Goal: Task Accomplishment & Management: Manage account settings

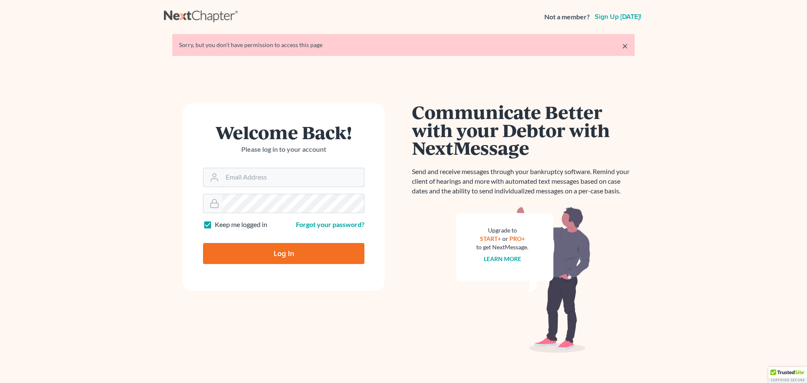
type input "[EMAIL_ADDRESS][DOMAIN_NAME]"
click at [322, 248] on input "Log In" at bounding box center [283, 253] width 161 height 21
type input "Thinking..."
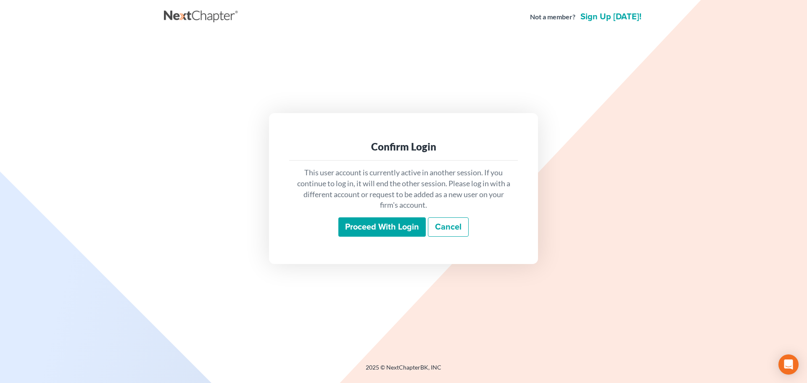
click at [369, 228] on input "Proceed with login" at bounding box center [381, 226] width 87 height 19
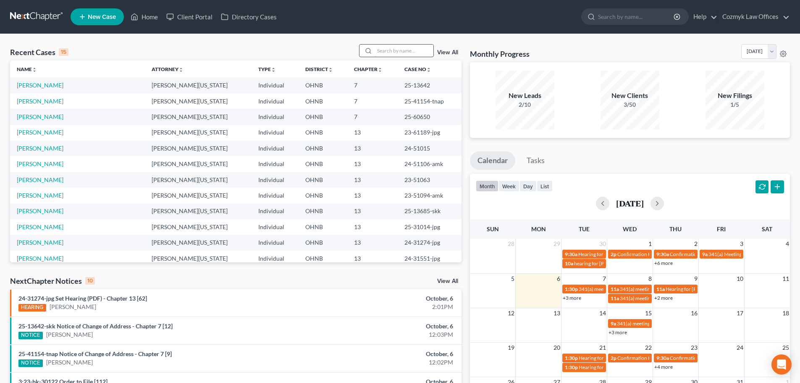
click at [402, 53] on input "search" at bounding box center [404, 51] width 59 height 12
type input "welch"
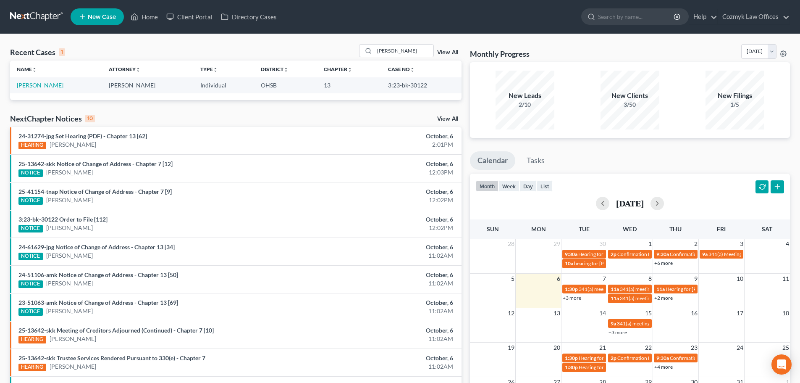
click at [20, 86] on link "Welch, Katherine" at bounding box center [40, 85] width 47 height 7
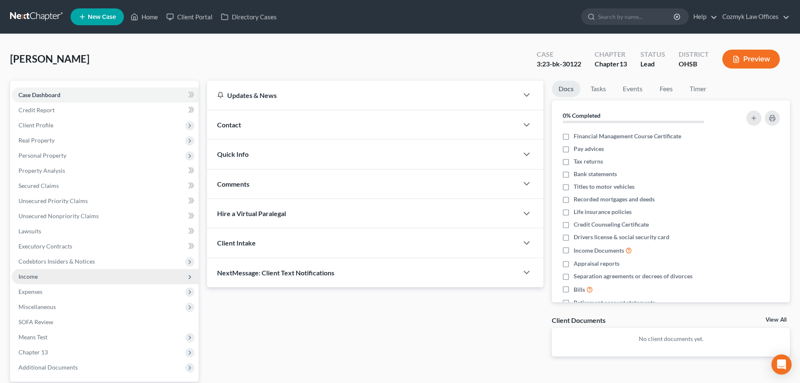
scroll to position [79, 0]
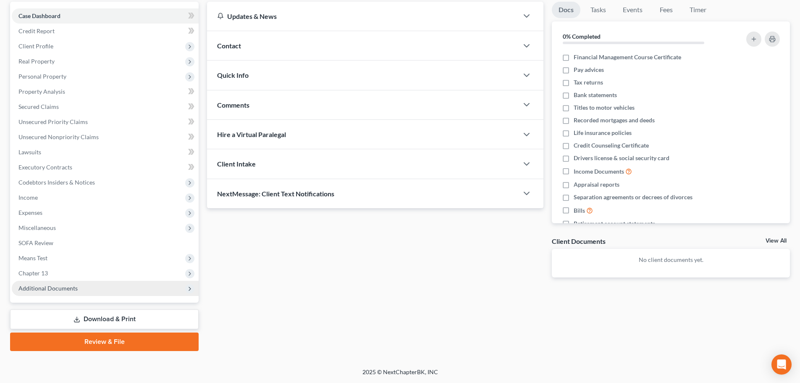
click at [92, 287] on span "Additional Documents" at bounding box center [105, 288] width 187 height 15
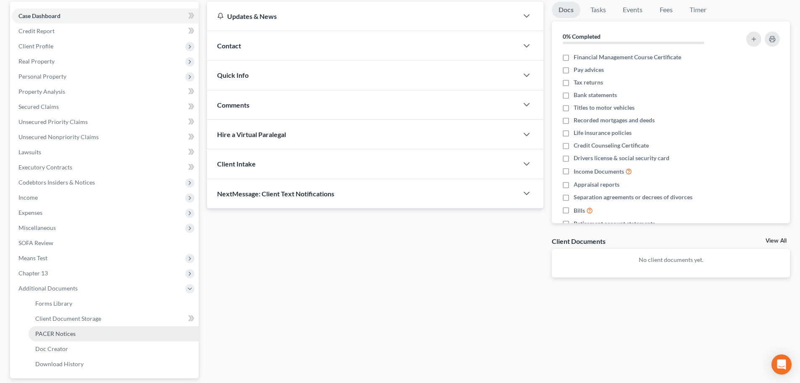
click at [100, 328] on link "PACER Notices" at bounding box center [114, 333] width 170 height 15
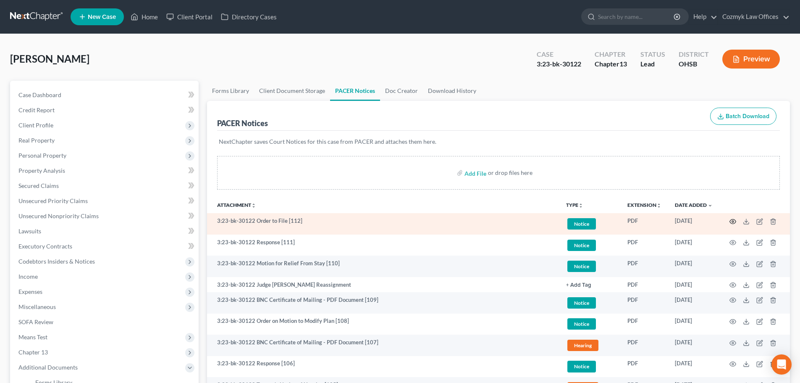
click at [733, 222] on icon "button" at bounding box center [733, 221] width 7 height 7
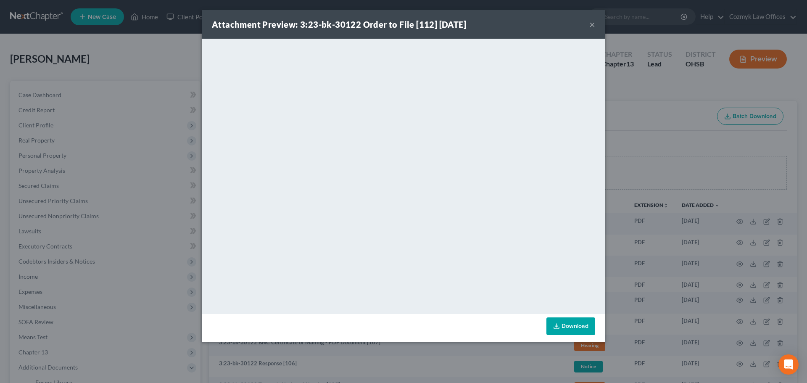
click at [590, 21] on button "×" at bounding box center [592, 24] width 6 height 10
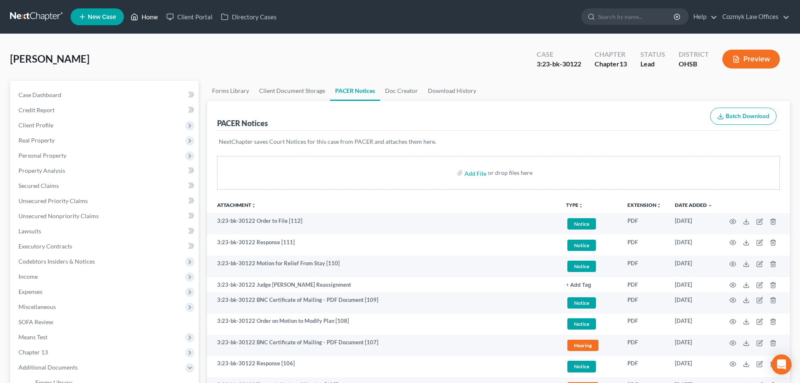
click at [158, 14] on link "Home" at bounding box center [144, 16] width 36 height 15
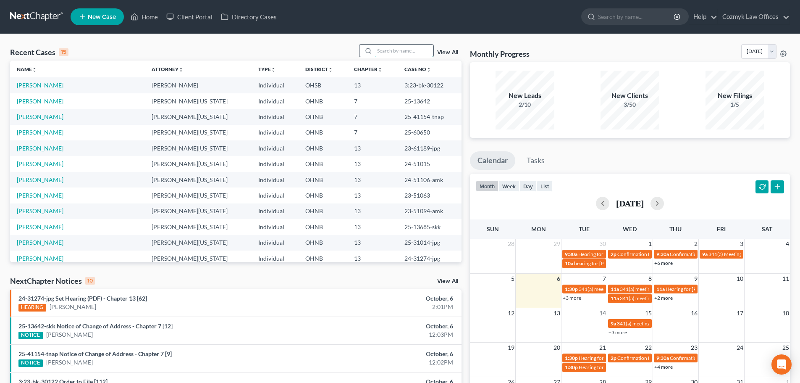
drag, startPoint x: 421, startPoint y: 50, endPoint x: 441, endPoint y: 40, distance: 22.4
click at [421, 50] on input "search" at bounding box center [404, 51] width 59 height 12
type input "youdath"
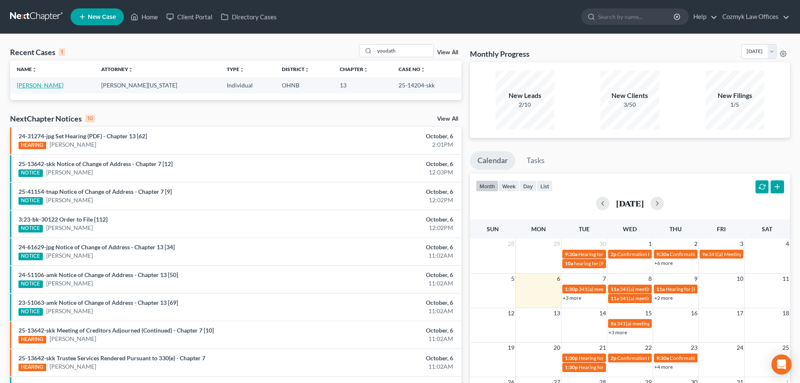
click at [45, 83] on link "Youdath, Daniel" at bounding box center [40, 85] width 47 height 7
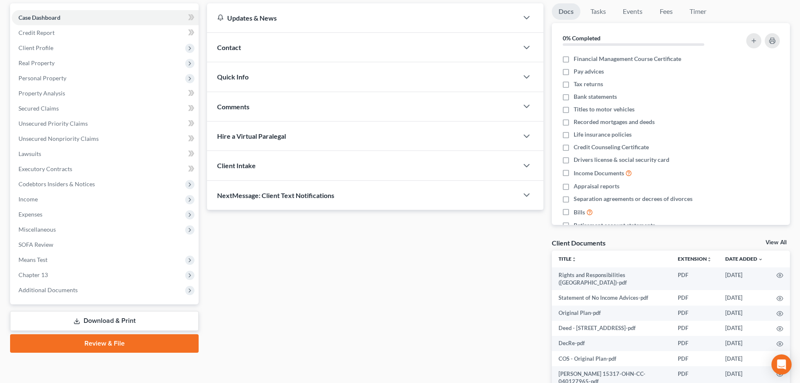
scroll to position [84, 0]
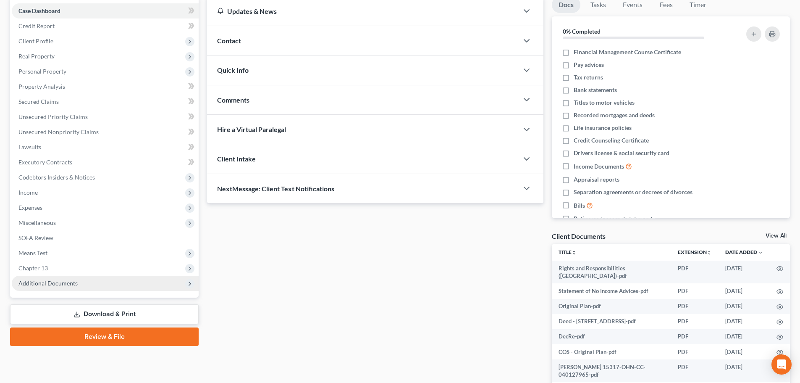
click at [66, 282] on span "Additional Documents" at bounding box center [47, 282] width 59 height 7
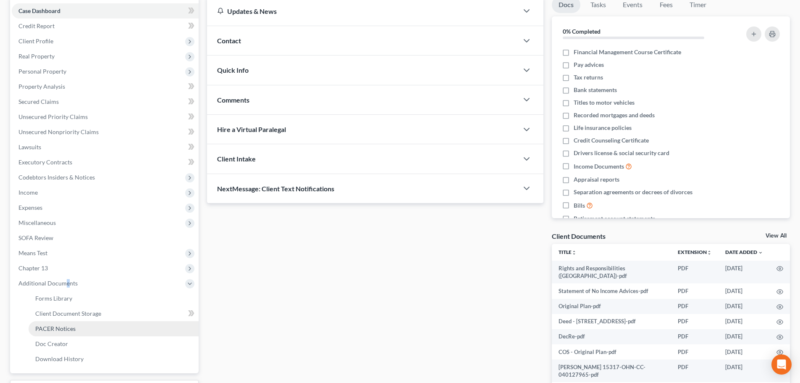
click at [59, 329] on span "PACER Notices" at bounding box center [55, 328] width 40 height 7
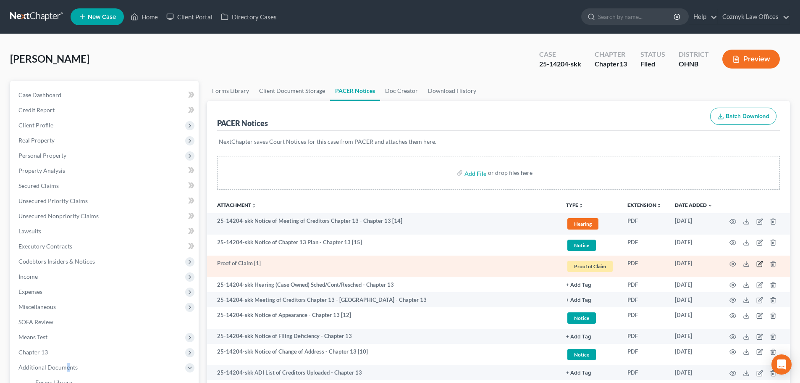
click at [760, 263] on icon "button" at bounding box center [761, 263] width 4 height 4
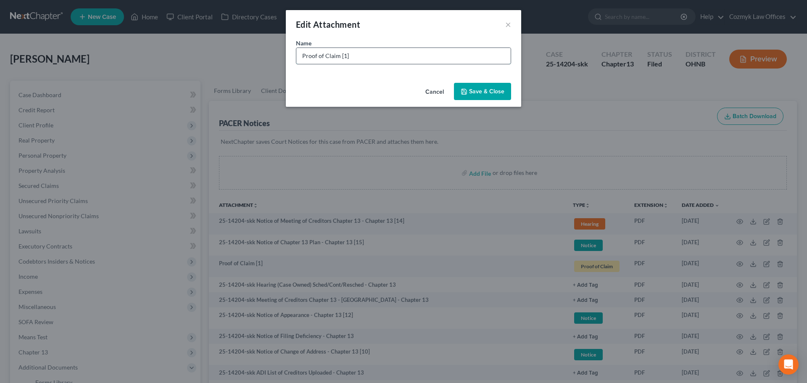
click at [406, 56] on input "Proof of Claim [1]" at bounding box center [403, 56] width 214 height 16
type input "Proof of Claim [1] AmeriCredit Financial dba GM Financial"
click at [494, 95] on button "Save & Close" at bounding box center [482, 92] width 57 height 18
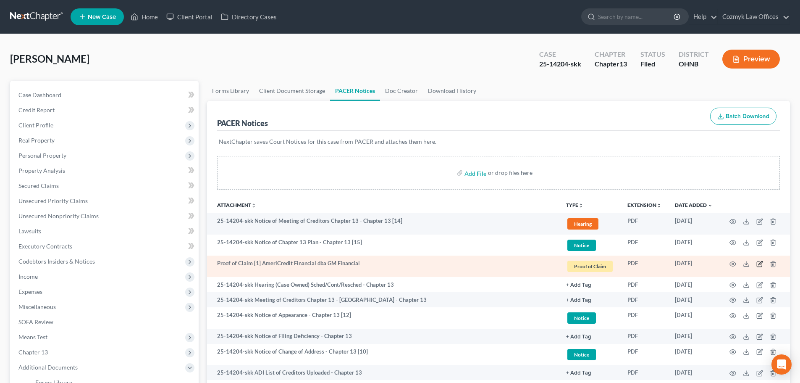
click at [761, 264] on icon "button" at bounding box center [761, 263] width 4 height 4
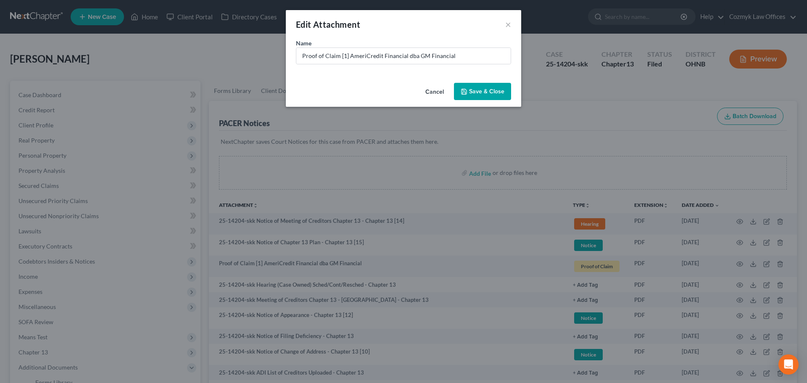
click at [741, 263] on div "Edit Attachment × Name * Proof of Claim [1] AmeriCredit Financial dba GM Financ…" at bounding box center [403, 191] width 807 height 383
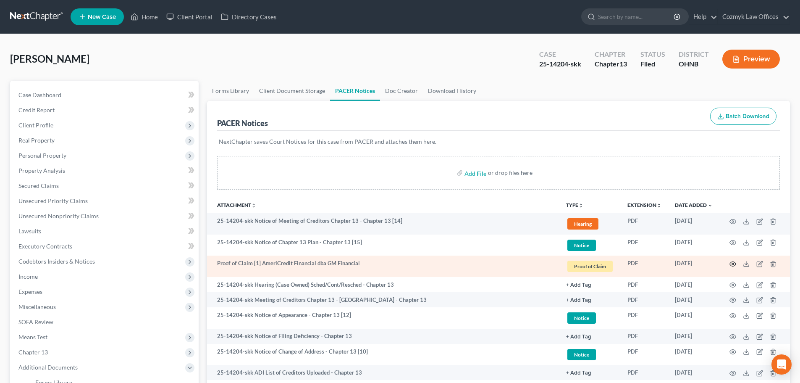
click at [734, 263] on icon "button" at bounding box center [733, 264] width 7 height 7
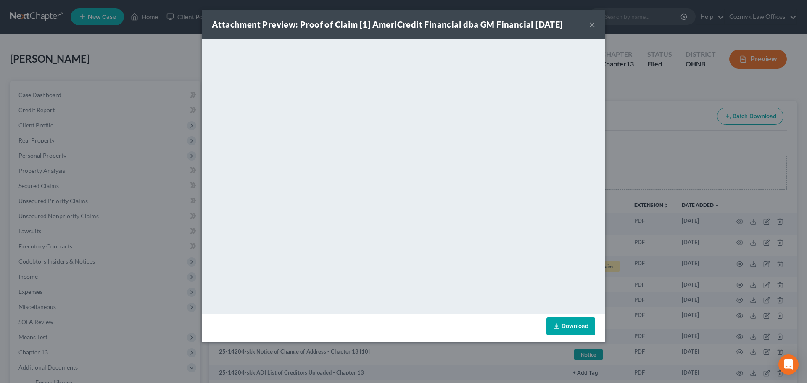
click at [593, 20] on button "×" at bounding box center [592, 24] width 6 height 10
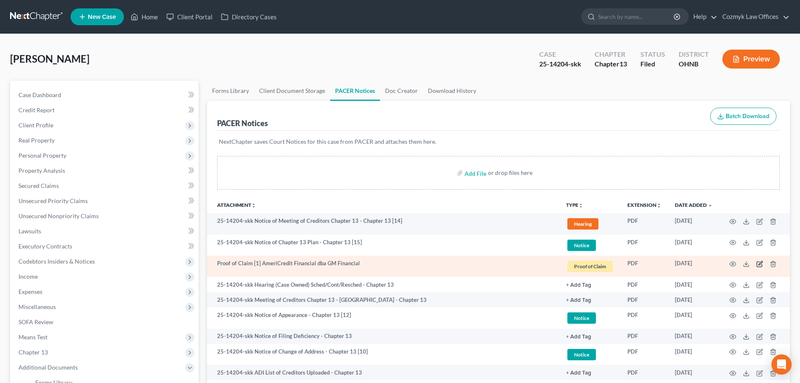
click at [758, 263] on icon "button" at bounding box center [759, 264] width 5 height 5
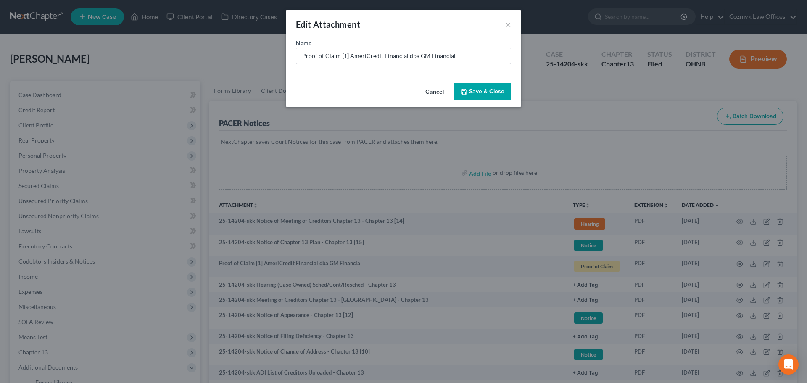
click at [458, 47] on div "Name * Proof of Claim [1] AmeriCredit Financial dba GM Financial" at bounding box center [403, 52] width 215 height 26
click at [467, 55] on input "Proof of Claim [1] AmeriCredit Financial dba GM Financial" at bounding box center [403, 56] width 214 height 16
type input "Proof of Claim [1] AmeriCredit Financial dba GM Financial - Silverado"
